Goal: Check status: Check status

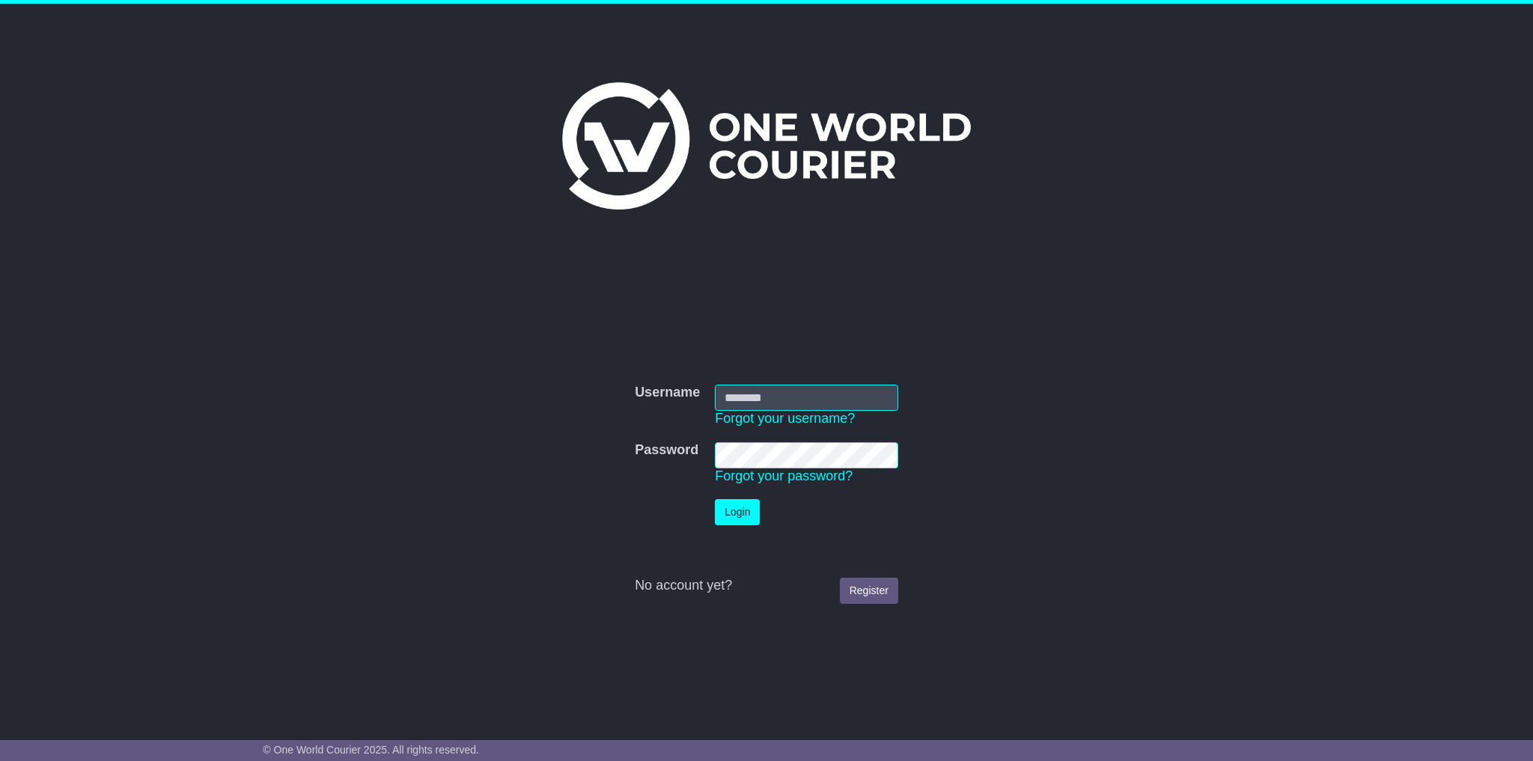
click at [843, 403] on input "Username" at bounding box center [806, 398] width 183 height 26
type input "**********"
click at [715, 499] on button "Login" at bounding box center [737, 512] width 45 height 26
